Goal: Information Seeking & Learning: Learn about a topic

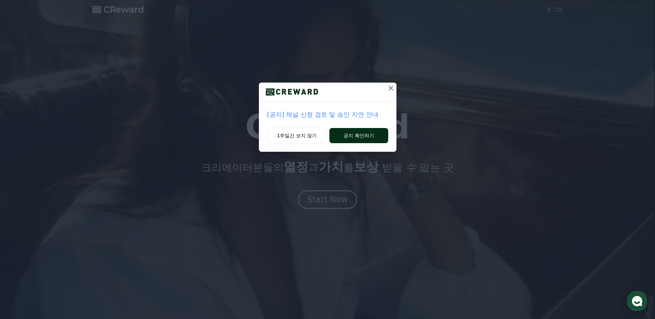
click at [349, 133] on button "공지 확인하기" at bounding box center [358, 135] width 58 height 15
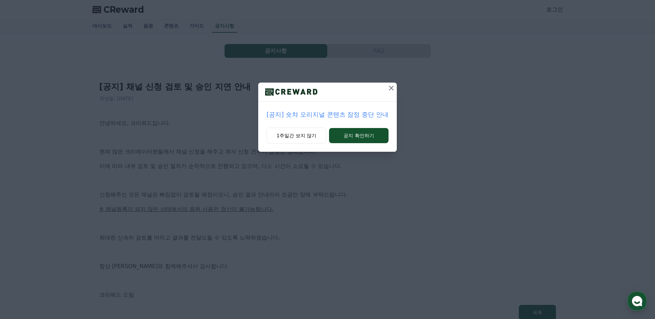
click at [393, 88] on icon at bounding box center [391, 88] width 8 height 8
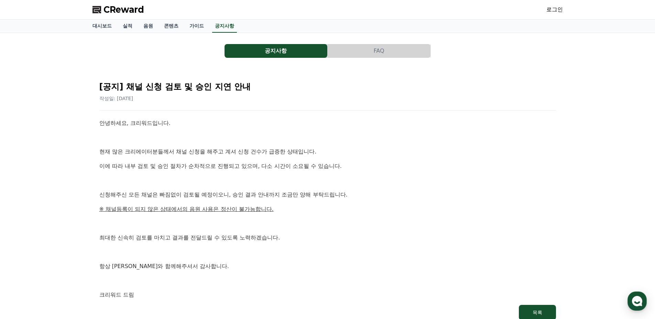
click at [121, 162] on p "이에 따라 내부 검토 및 승인 절차가 순차적으로 진행되고 있으며, 다소 시간이 소요될 수 있습니다." at bounding box center [327, 166] width 457 height 9
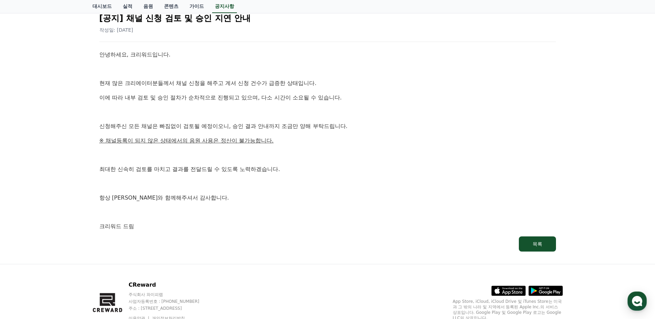
scroll to position [69, 0]
drag, startPoint x: 108, startPoint y: 141, endPoint x: 274, endPoint y: 147, distance: 166.2
click at [274, 147] on div "안녕하세요, 크리워드입니다. 현재 많은 크리에이터분들께서 채널 신청을 해주고 계셔 신청 건수가 급증한 상태입니다. 이에 따라 내부 검토 및 승…" at bounding box center [327, 140] width 457 height 181
click at [174, 166] on p "최대한 신속히 검토를 마치고 결과를 전달드릴 수 있도록 노력하겠습니다." at bounding box center [327, 168] width 457 height 9
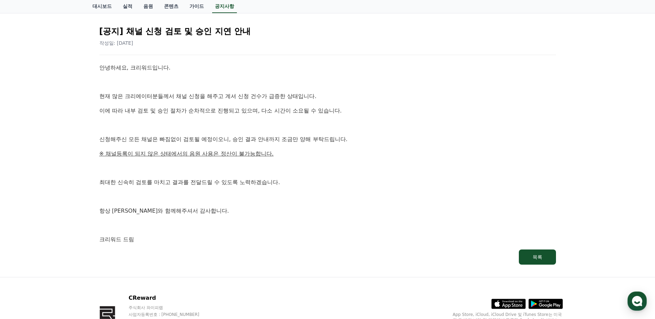
scroll to position [0, 0]
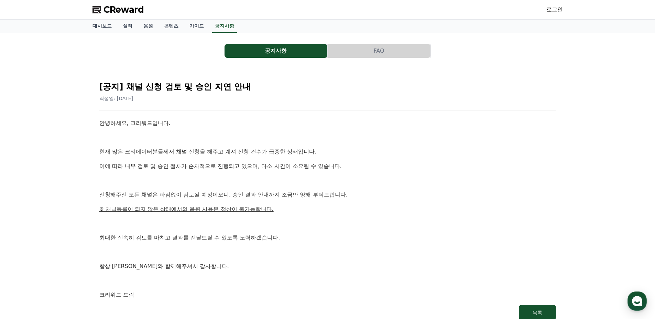
click at [124, 11] on span "CReward" at bounding box center [123, 9] width 41 height 11
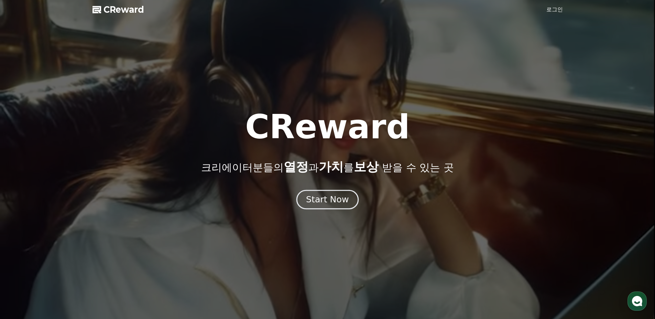
click at [333, 198] on div "Start Now" at bounding box center [327, 200] width 43 height 12
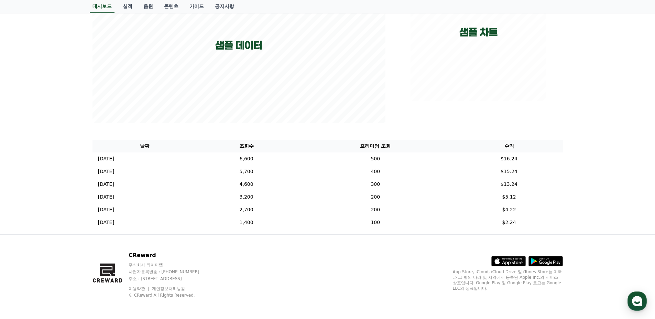
scroll to position [135, 0]
click at [394, 171] on td "400" at bounding box center [375, 170] width 160 height 13
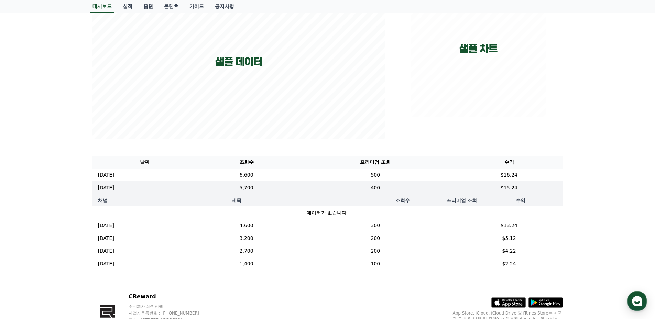
scroll to position [101, 0]
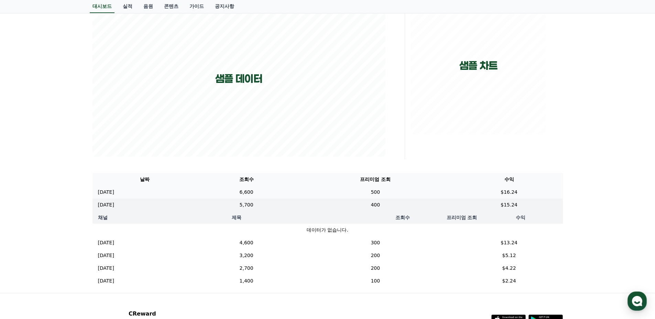
click at [394, 192] on td "500" at bounding box center [375, 192] width 160 height 13
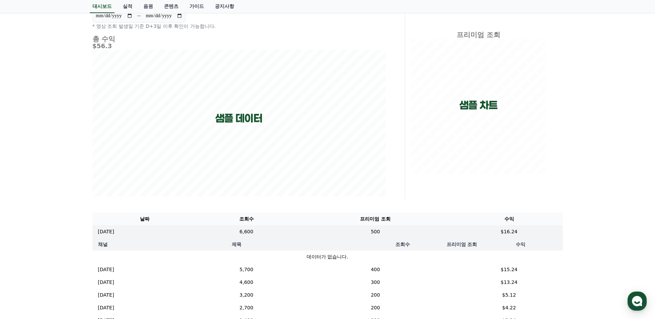
scroll to position [0, 0]
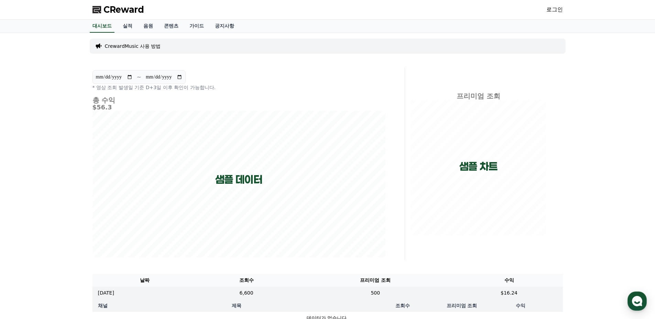
click at [146, 47] on p "CrewardMusic 사용 방법" at bounding box center [133, 46] width 56 height 7
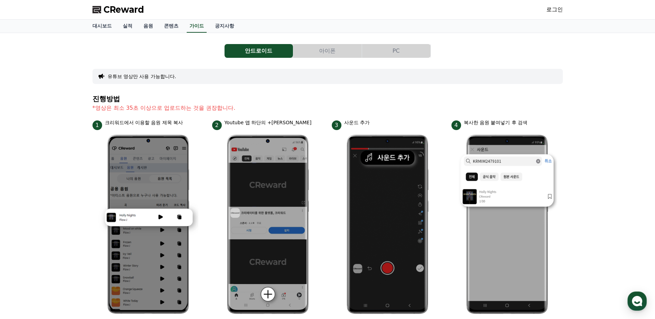
click at [122, 2] on div "CReward 로그인" at bounding box center [327, 9] width 481 height 19
click at [119, 8] on span "CReward" at bounding box center [123, 9] width 41 height 11
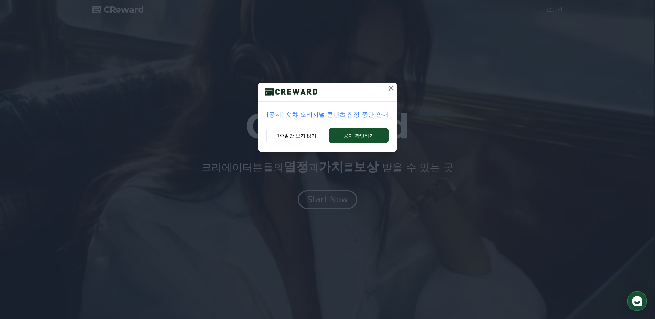
click at [390, 90] on icon at bounding box center [391, 88] width 8 height 8
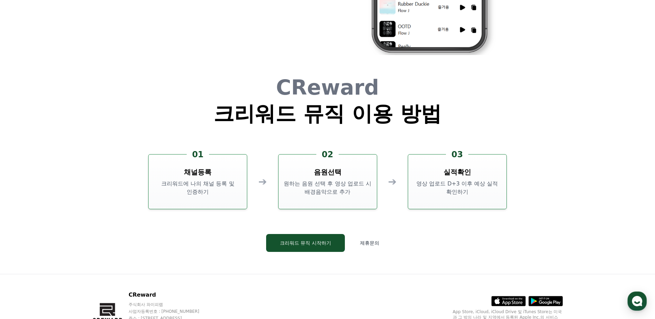
scroll to position [1857, 0]
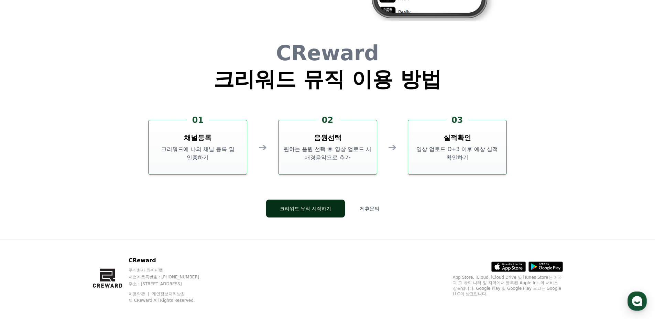
click at [328, 212] on button "크리워드 뮤직 시작하기" at bounding box center [305, 208] width 79 height 18
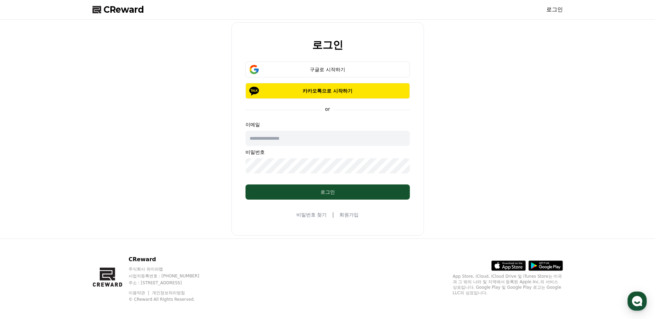
click at [136, 10] on span "CReward" at bounding box center [123, 9] width 41 height 11
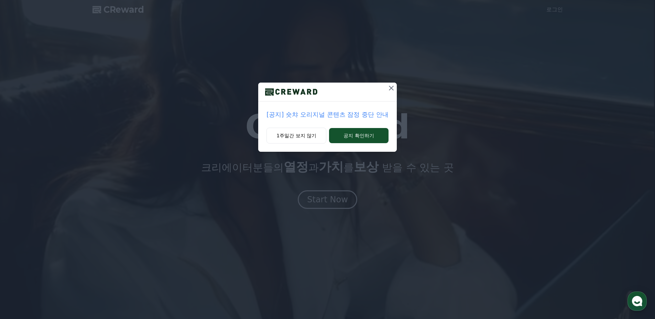
click at [390, 88] on icon at bounding box center [391, 88] width 8 height 8
